Goal: Find specific page/section: Find specific page/section

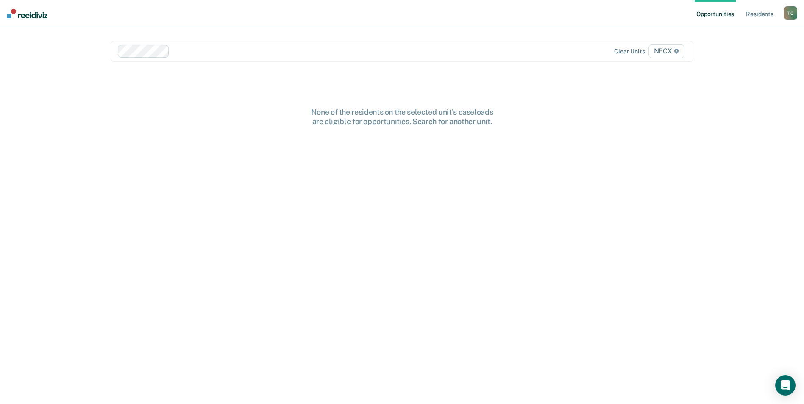
click at [663, 52] on span "NECX" at bounding box center [666, 51] width 36 height 14
click at [660, 55] on span "NECX" at bounding box center [666, 51] width 36 height 14
click at [667, 47] on span "NECX" at bounding box center [666, 51] width 36 height 14
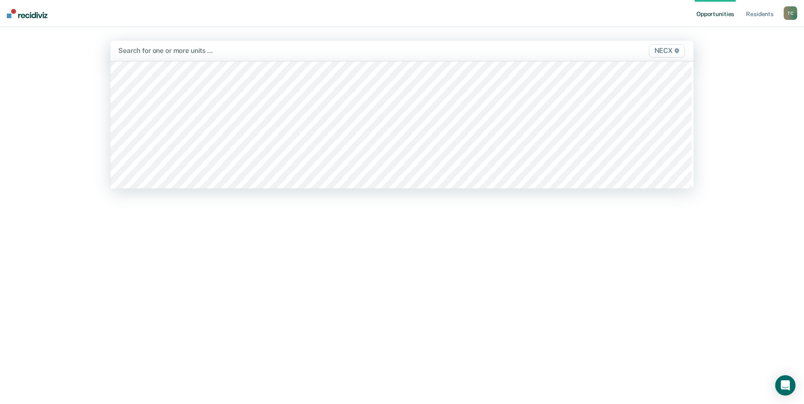
scroll to position [2966, 0]
click at [659, 50] on span "NECX" at bounding box center [667, 51] width 36 height 14
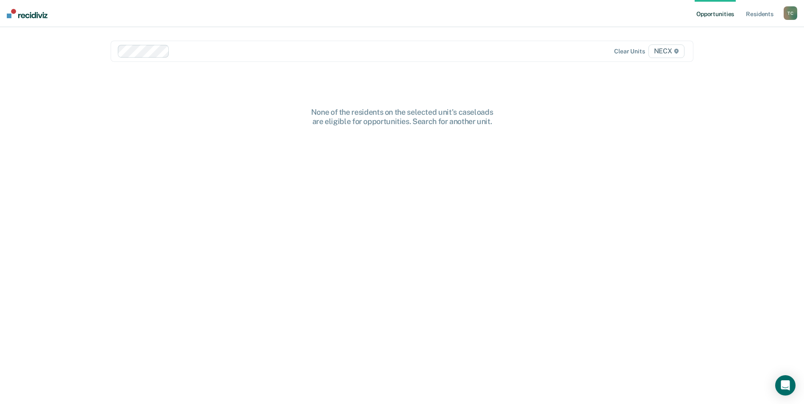
click at [658, 51] on span "NECX" at bounding box center [666, 51] width 36 height 14
click at [760, 14] on link "Resident s" at bounding box center [759, 13] width 31 height 27
click at [27, 16] on img at bounding box center [27, 13] width 41 height 9
